Goal: Communication & Community: Answer question/provide support

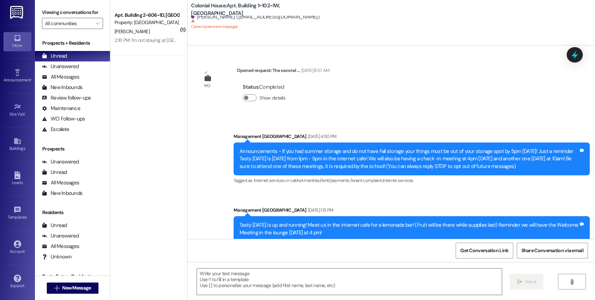
scroll to position [6710, 0]
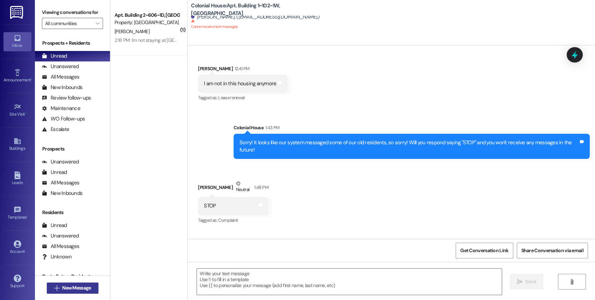
click at [90, 287] on button " New Message" at bounding box center [73, 287] width 52 height 11
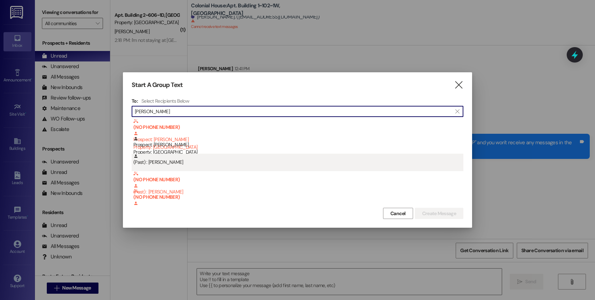
type input "[PERSON_NAME]"
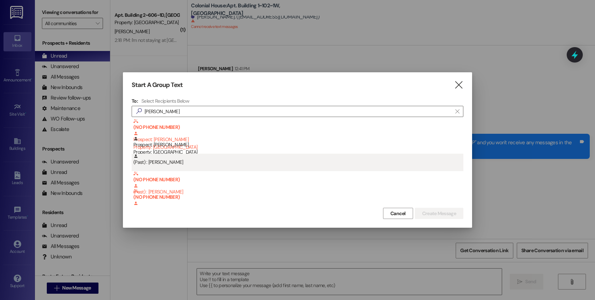
click at [155, 158] on div "(Past) : [PERSON_NAME]" at bounding box center [298, 160] width 330 height 12
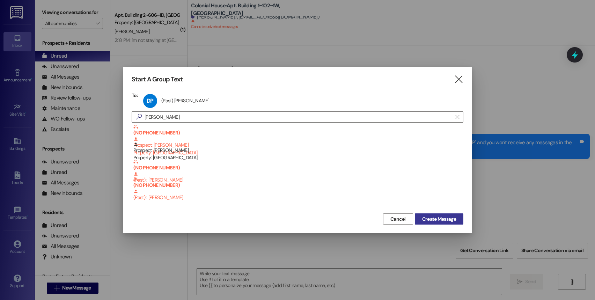
click at [437, 223] on button "Create Message" at bounding box center [439, 218] width 49 height 11
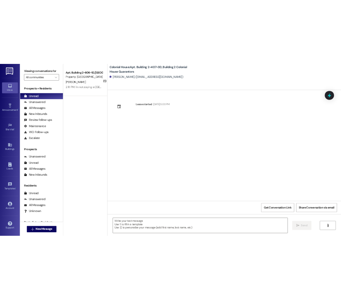
scroll to position [0, 0]
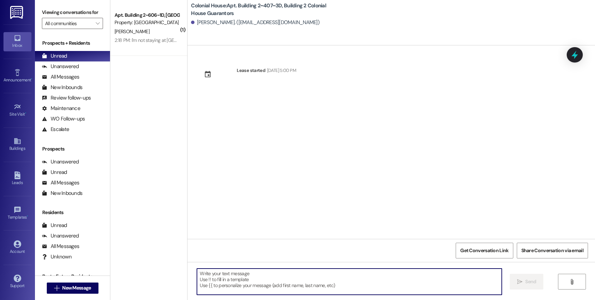
click at [254, 275] on textarea at bounding box center [349, 281] width 305 height 26
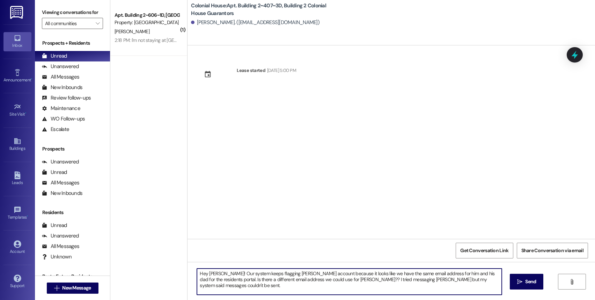
click at [316, 278] on textarea "Hey [PERSON_NAME]! Our system keeps flagging [PERSON_NAME] account because it l…" at bounding box center [349, 281] width 305 height 26
type textarea "Hey [PERSON_NAME]! Our system keeps flagging [PERSON_NAME] account because it l…"
click at [528, 280] on span "Send" at bounding box center [530, 281] width 11 height 7
